Goal: Information Seeking & Learning: Find specific fact

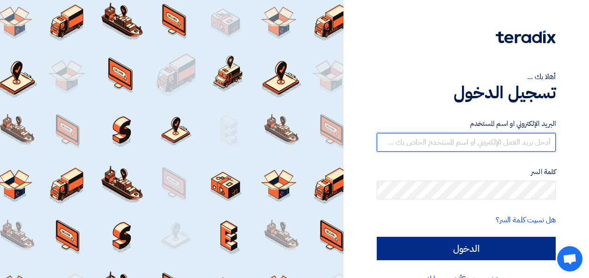
type input "[EMAIL_ADDRESS][DOMAIN_NAME]"
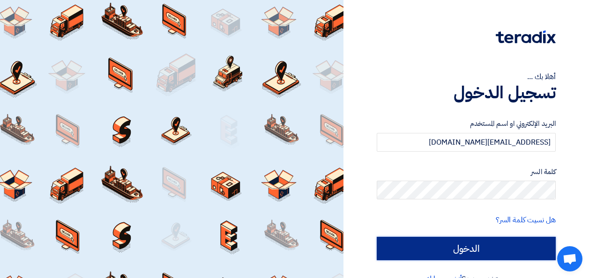
click at [463, 252] on input "الدخول" at bounding box center [465, 248] width 179 height 23
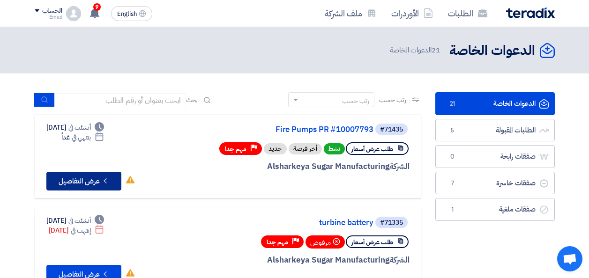
click at [83, 182] on button "Check details عرض التفاصيل" at bounding box center [83, 181] width 75 height 19
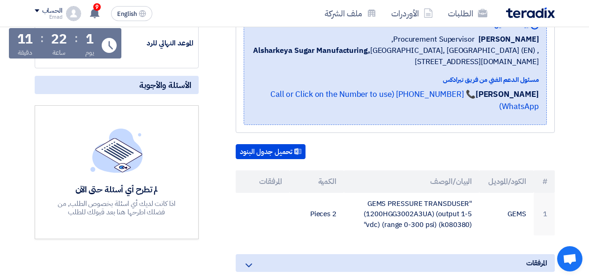
scroll to position [187, 0]
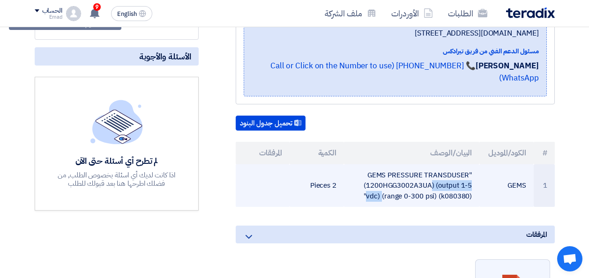
drag, startPoint x: 369, startPoint y: 162, endPoint x: 435, endPoint y: 171, distance: 66.7
click at [435, 171] on td ""GEMS PRESSURE TRANSDUSER (1200HGG3002A3UA) (output 1-5 vdc) (range 0-300 psi) …" at bounding box center [411, 185] width 135 height 43
drag, startPoint x: 435, startPoint y: 171, endPoint x: 419, endPoint y: 174, distance: 16.6
click at [419, 174] on td ""GEMS PRESSURE TRANSDUSER (1200HGG3002A3UA) (output 1-5 vdc) (range 0-300 psi) …" at bounding box center [411, 185] width 135 height 43
click at [405, 171] on td ""GEMS PRESSURE TRANSDUSER (1200HGG3002A3UA) (output 1-5 vdc) (range 0-300 psi) …" at bounding box center [411, 185] width 135 height 43
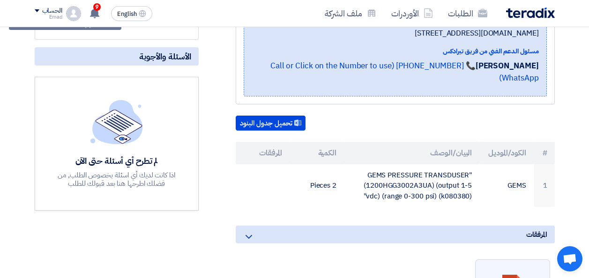
click at [366, 142] on th "البيان/الوصف" at bounding box center [411, 153] width 135 height 22
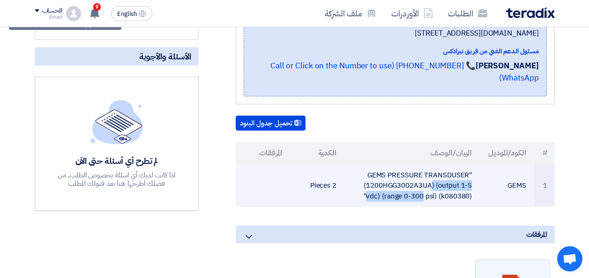
drag, startPoint x: 369, startPoint y: 160, endPoint x: 477, endPoint y: 182, distance: 109.5
click at [477, 182] on td ""GEMS PRESSURE TRANSDUSER (1200HGG3002A3UA) (output 1-5 vdc) (range 0-300 psi) …" at bounding box center [411, 185] width 135 height 43
click at [485, 185] on td "GEMS" at bounding box center [506, 185] width 54 height 43
drag, startPoint x: 471, startPoint y: 183, endPoint x: 371, endPoint y: 162, distance: 101.9
click at [371, 164] on td ""GEMS PRESSURE TRANSDUSER (1200HGG3002A3UA) (output 1-5 vdc) (range 0-300 psi) …" at bounding box center [411, 185] width 135 height 43
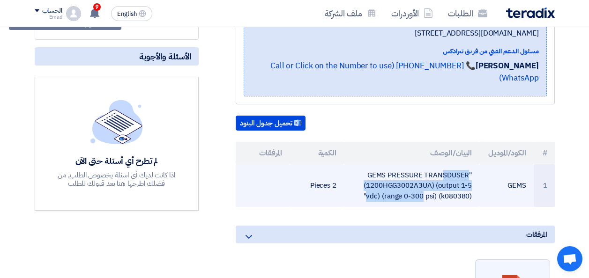
drag, startPoint x: 371, startPoint y: 162, endPoint x: 384, endPoint y: 165, distance: 13.9
copy td "EMS PRESSURE TRANSDUSER (1200HGG3002A3UA) (output 1-5"
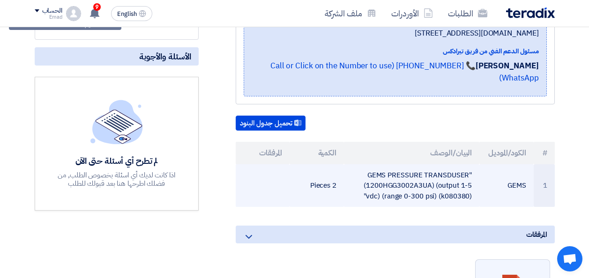
click at [354, 194] on td ""GEMS PRESSURE TRANSDUSER (1200HGG3002A3UA) (output 1-5 vdc) (range 0-300 psi) …" at bounding box center [411, 185] width 135 height 43
drag, startPoint x: 369, startPoint y: 162, endPoint x: 470, endPoint y: 192, distance: 105.6
click at [470, 192] on td ""GEMS PRESSURE TRANSDUSER (1200HGG3002A3UA) (output 1-5 vdc) (range 0-300 psi) …" at bounding box center [411, 185] width 135 height 43
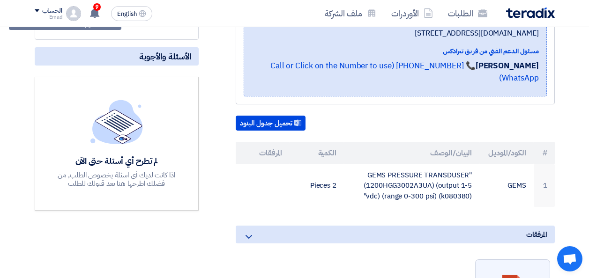
drag, startPoint x: 470, startPoint y: 192, endPoint x: 431, endPoint y: 147, distance: 60.1
click at [431, 147] on th "البيان/الوصف" at bounding box center [411, 153] width 135 height 22
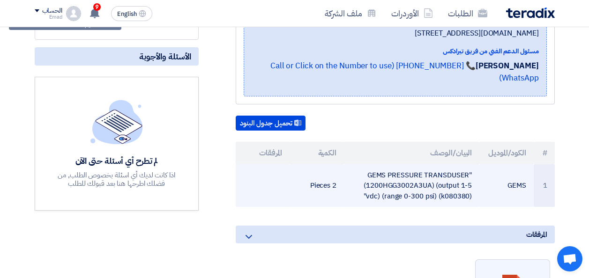
drag, startPoint x: 365, startPoint y: 183, endPoint x: 476, endPoint y: 166, distance: 112.3
click at [476, 166] on td ""GEMS PRESSURE TRANSDUSER (1200HGG3002A3UA) (output 1-5 vdc) (range 0-300 psi) …" at bounding box center [411, 185] width 135 height 43
drag, startPoint x: 476, startPoint y: 166, endPoint x: 440, endPoint y: 174, distance: 36.9
copy td ""GEMS PRESSURE TRANSDUSER (1200HGG3002A3UA) (output 1-5 vdc) (range 0-300 psi) …"
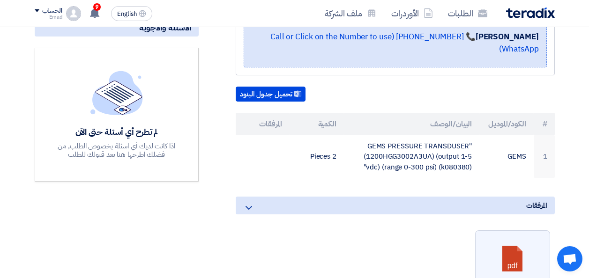
scroll to position [94, 0]
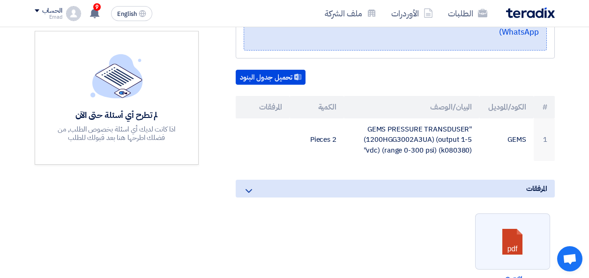
scroll to position [234, 0]
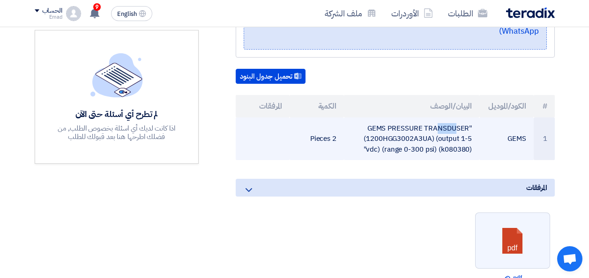
drag, startPoint x: 368, startPoint y: 114, endPoint x: 387, endPoint y: 115, distance: 18.3
click at [387, 118] on td ""GEMS PRESSURE TRANSDUSER (1200HGG3002A3UA) (output 1-5 vdc) (range 0-300 psi) …" at bounding box center [411, 139] width 135 height 43
drag, startPoint x: 387, startPoint y: 115, endPoint x: 378, endPoint y: 115, distance: 8.4
copy td "GEMS"
drag, startPoint x: 389, startPoint y: 115, endPoint x: 467, endPoint y: 111, distance: 78.3
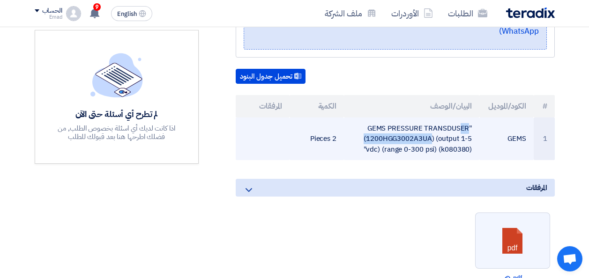
click at [467, 118] on td ""GEMS PRESSURE TRANSDUSER (1200HGG3002A3UA) (output 1-5 vdc) (range 0-300 psi) …" at bounding box center [411, 139] width 135 height 43
drag, startPoint x: 467, startPoint y: 111, endPoint x: 413, endPoint y: 114, distance: 53.9
copy td "PRESSURE TRANSDUSER"
drag, startPoint x: 371, startPoint y: 128, endPoint x: 430, endPoint y: 132, distance: 59.1
click at [430, 132] on td ""GEMS PRESSURE TRANSDUSER (1200HGG3002A3UA) (output 1-5 vdc) (range 0-300 psi) …" at bounding box center [411, 139] width 135 height 43
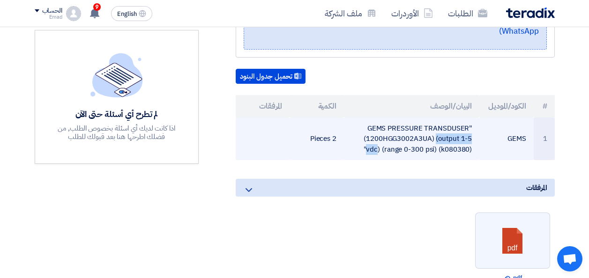
drag, startPoint x: 430, startPoint y: 132, endPoint x: 398, endPoint y: 125, distance: 32.5
copy td "1200HGG3002A3UA"
drag, startPoint x: 436, startPoint y: 126, endPoint x: 475, endPoint y: 146, distance: 43.1
click at [475, 146] on td ""GEMS PRESSURE TRANSDUSER (1200HGG3002A3UA) (output 1-5 vdc) (range 0-300 psi) …" at bounding box center [411, 139] width 135 height 43
click at [397, 147] on td ""GEMS PRESSURE TRANSDUSER (1200HGG3002A3UA) (output 1-5 vdc) (range 0-300 psi) …" at bounding box center [411, 139] width 135 height 43
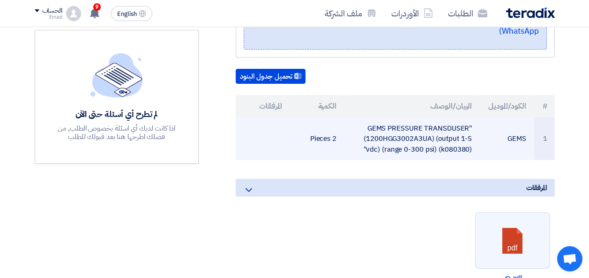
drag, startPoint x: 365, startPoint y: 136, endPoint x: 435, endPoint y: 127, distance: 71.2
click at [435, 127] on td ""GEMS PRESSURE TRANSDUSER (1200HGG3002A3UA) (output 1-5 vdc) (range 0-300 psi) …" at bounding box center [411, 139] width 135 height 43
drag, startPoint x: 435, startPoint y: 127, endPoint x: 449, endPoint y: 126, distance: 13.7
copy td "(output 1-5 vdc) (range 0-300 psi) (k080380)""
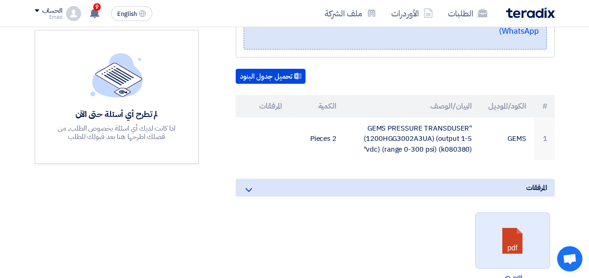
scroll to position [328, 0]
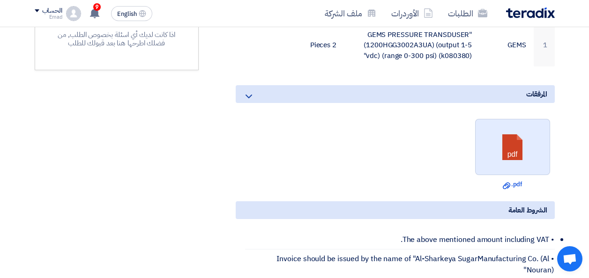
click at [503, 138] on link at bounding box center [512, 147] width 75 height 56
